Goal: Task Accomplishment & Management: Use online tool/utility

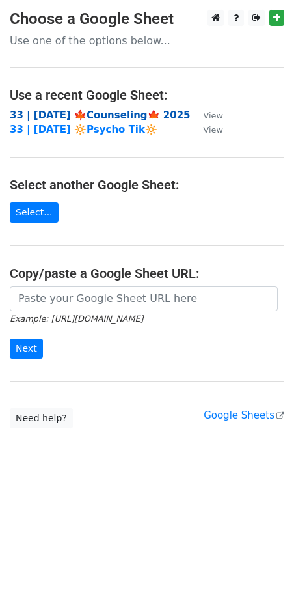
click at [126, 113] on strong "33 | SEP 18 🍁Counseling🍁 2025" at bounding box center [100, 115] width 181 height 12
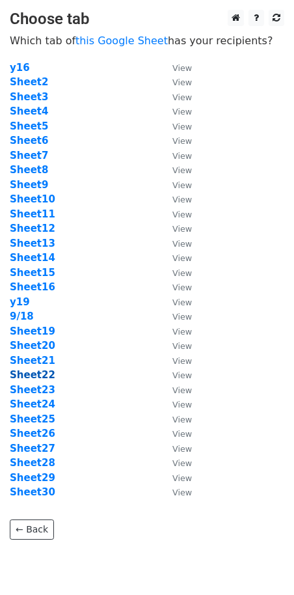
click at [44, 374] on strong "Sheet22" at bounding box center [33, 375] width 46 height 12
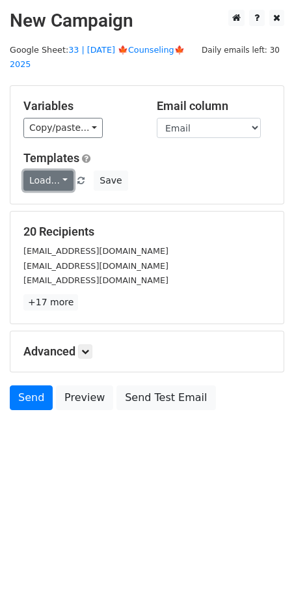
click at [43, 170] on link "Load..." at bounding box center [48, 180] width 50 height 20
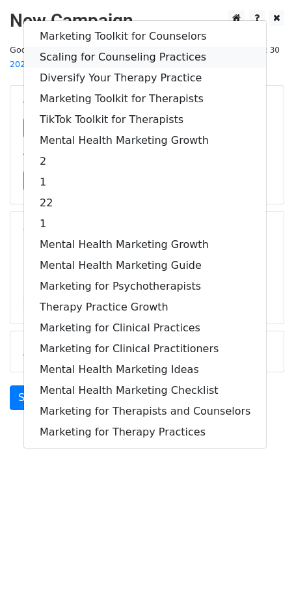
click at [126, 47] on link "Scaling for Counseling Practices" at bounding box center [145, 57] width 242 height 21
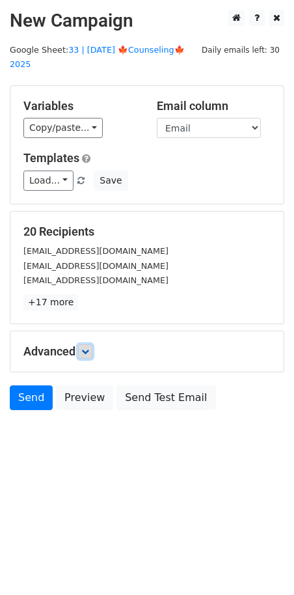
click at [87, 347] on icon at bounding box center [85, 351] width 8 height 8
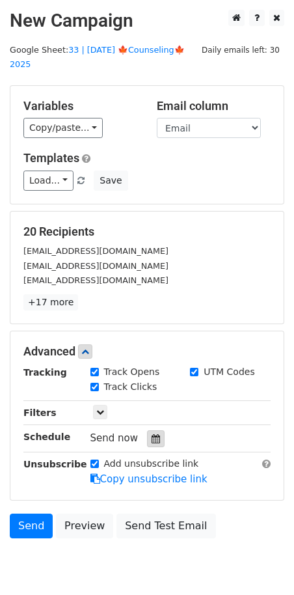
click at [152, 434] on icon at bounding box center [156, 438] width 8 height 9
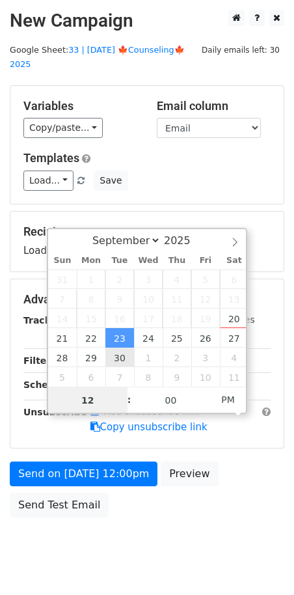
drag, startPoint x: 122, startPoint y: 359, endPoint x: 113, endPoint y: 359, distance: 9.1
type input "2025-09-22 12:00"
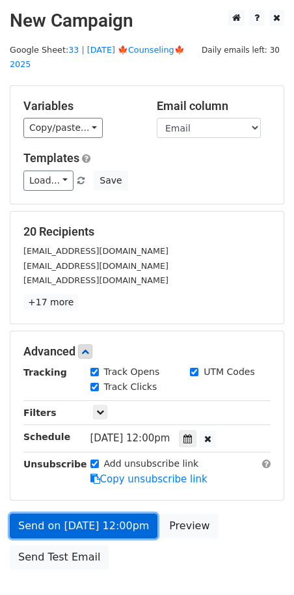
click at [116, 513] on link "Send on Sep 22 at 12:00pm" at bounding box center [84, 525] width 148 height 25
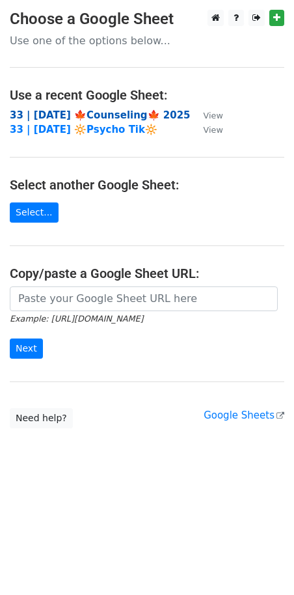
click at [77, 116] on strong "33 | [DATE] 🍁Counseling🍁 2025" at bounding box center [100, 115] width 181 height 12
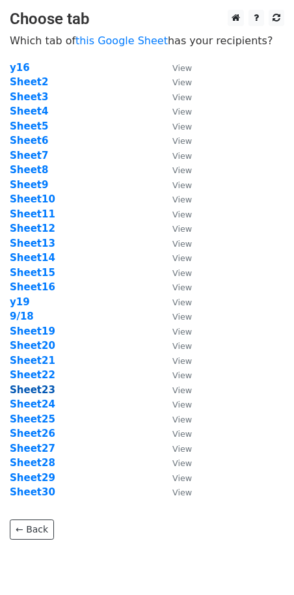
click at [44, 391] on strong "Sheet23" at bounding box center [33, 390] width 46 height 12
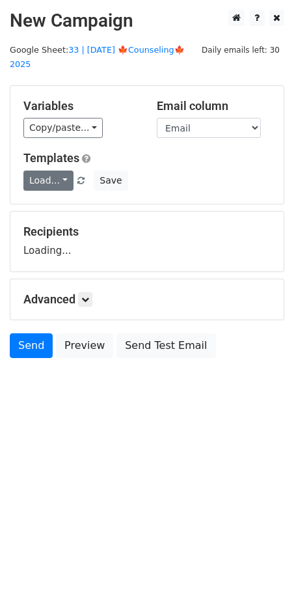
click at [55, 170] on link "Load..." at bounding box center [48, 180] width 50 height 20
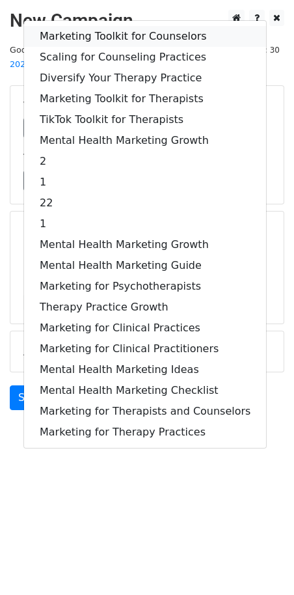
click at [94, 26] on link "Marketing Toolkit for Counselors" at bounding box center [145, 36] width 242 height 21
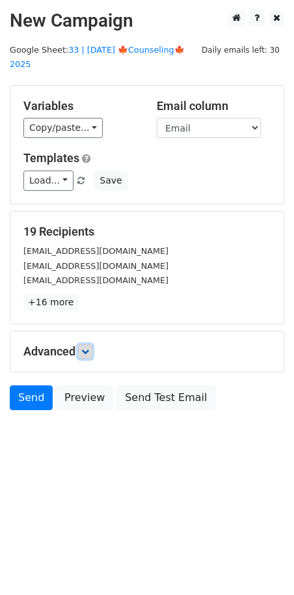
click at [87, 347] on icon at bounding box center [85, 351] width 8 height 8
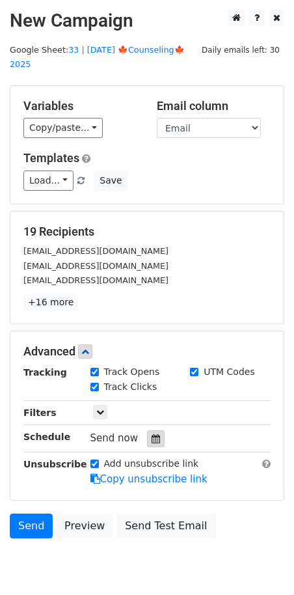
click at [154, 430] on div at bounding box center [156, 438] width 18 height 17
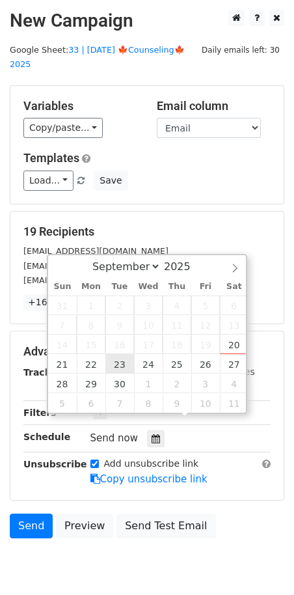
type input "2025-09-23 12:00"
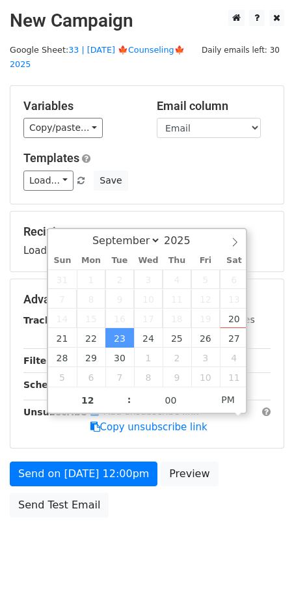
click at [111, 472] on div "Send on Sep 23 at 12:00pm Preview Send Test Email" at bounding box center [147, 492] width 294 height 62
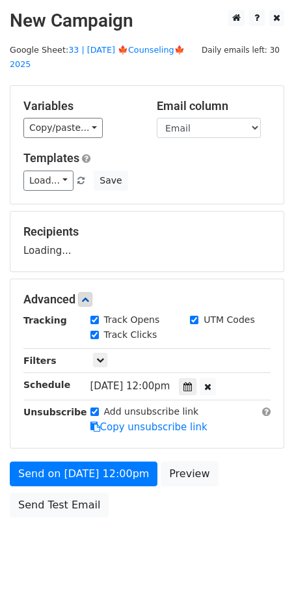
click at [111, 470] on div "Send on Sep 23 at 12:00pm Preview Send Test Email" at bounding box center [147, 492] width 294 height 62
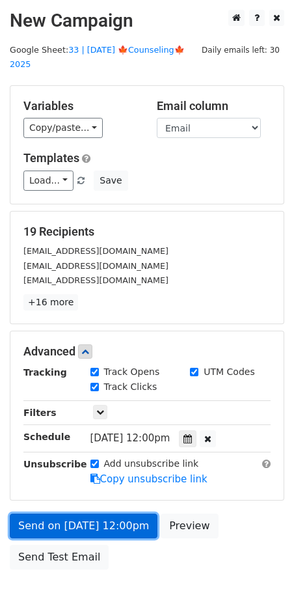
click at [106, 513] on link "Send on Sep 23 at 12:00pm" at bounding box center [84, 525] width 148 height 25
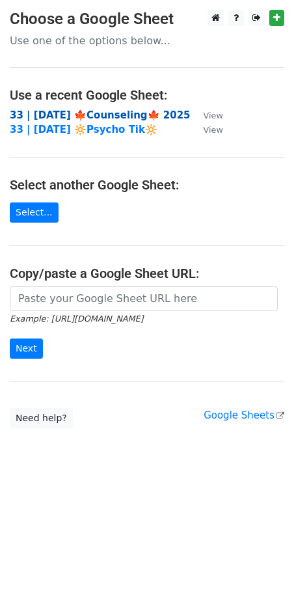
click at [53, 111] on strong "33 | [DATE] 🍁Counseling🍁 2025" at bounding box center [100, 115] width 181 height 12
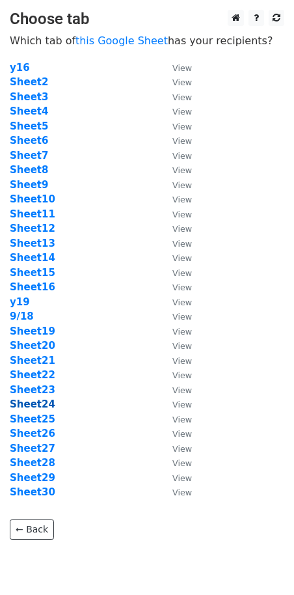
click at [40, 403] on strong "Sheet24" at bounding box center [33, 404] width 46 height 12
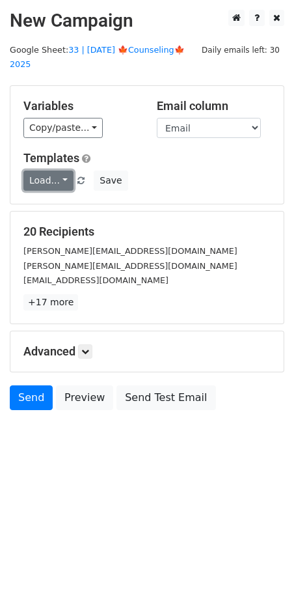
click at [55, 170] on link "Load..." at bounding box center [48, 180] width 50 height 20
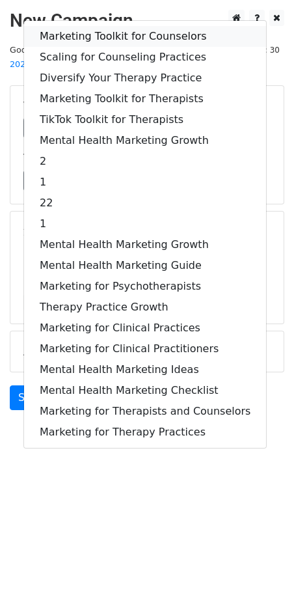
drag, startPoint x: 97, startPoint y: 18, endPoint x: 94, endPoint y: 169, distance: 151.6
click at [97, 26] on link "Marketing Toolkit for Counselors" at bounding box center [145, 36] width 242 height 21
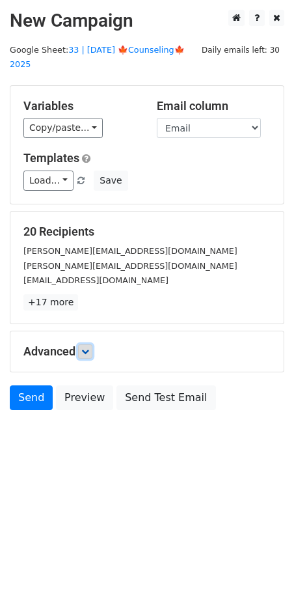
click at [87, 347] on icon at bounding box center [85, 351] width 8 height 8
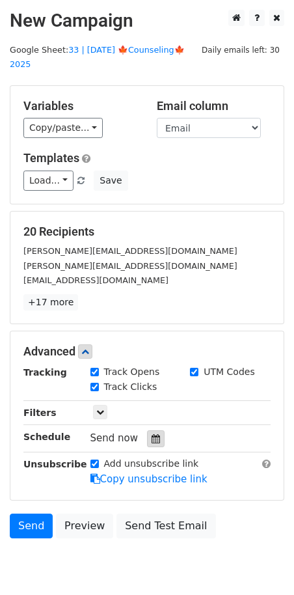
click at [152, 434] on icon at bounding box center [156, 438] width 8 height 9
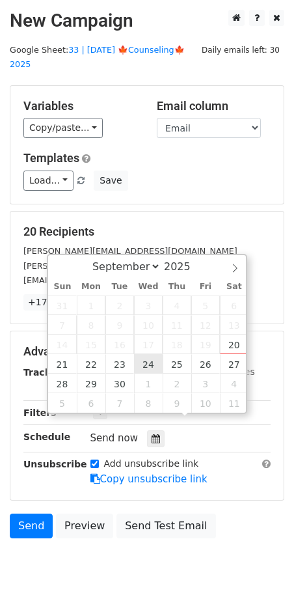
type input "[DATE] 12:00"
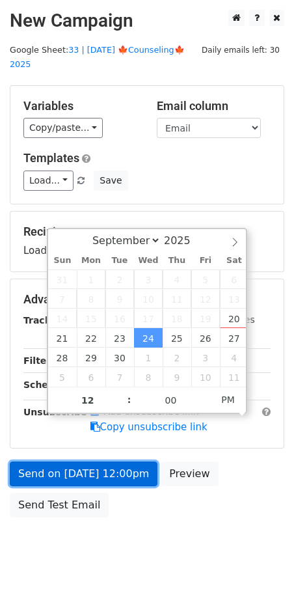
click at [117, 461] on link "Send on Sep 24 at 12:00pm" at bounding box center [84, 473] width 148 height 25
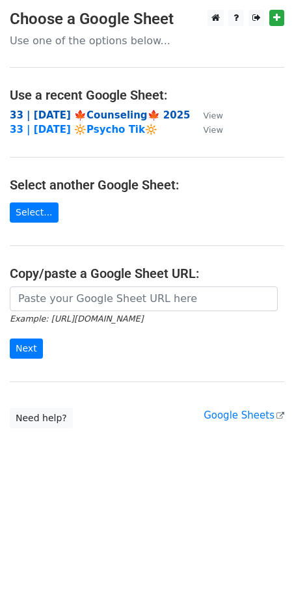
click at [94, 116] on strong "33 | [DATE] 🍁Counseling🍁 2025" at bounding box center [100, 115] width 181 height 12
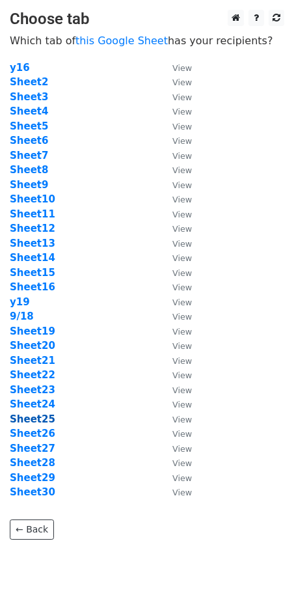
click at [34, 422] on strong "Sheet25" at bounding box center [33, 419] width 46 height 12
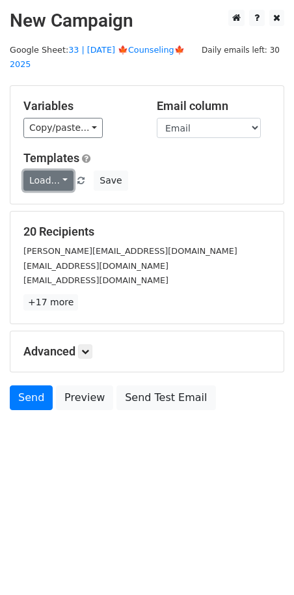
click at [57, 170] on link "Load..." at bounding box center [48, 180] width 50 height 20
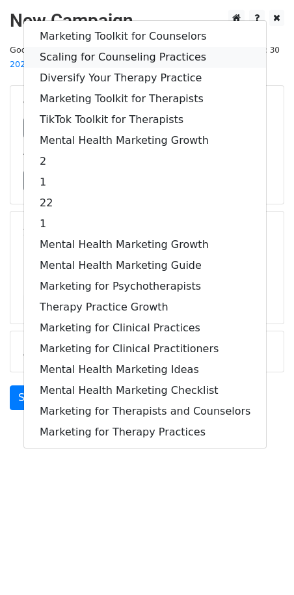
click at [92, 47] on link "Scaling for Counseling Practices" at bounding box center [145, 57] width 242 height 21
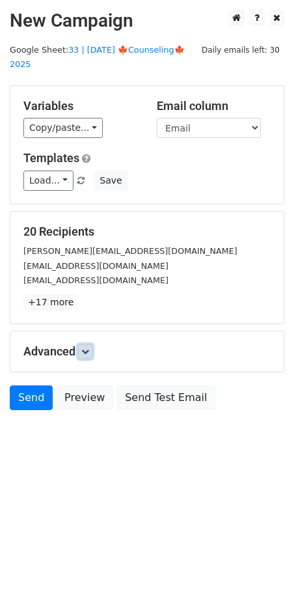
click at [82, 344] on link at bounding box center [85, 351] width 14 height 14
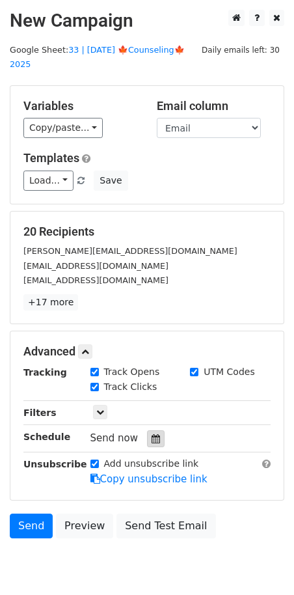
click at [152, 434] on icon at bounding box center [156, 438] width 8 height 9
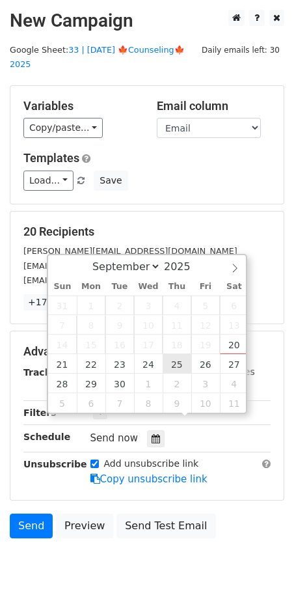
type input "[DATE] 12:00"
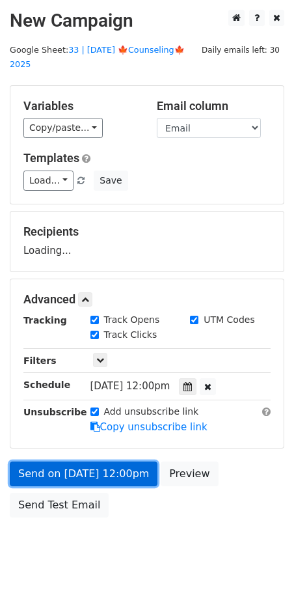
click at [113, 461] on link "Send on [DATE] 12:00pm" at bounding box center [84, 473] width 148 height 25
